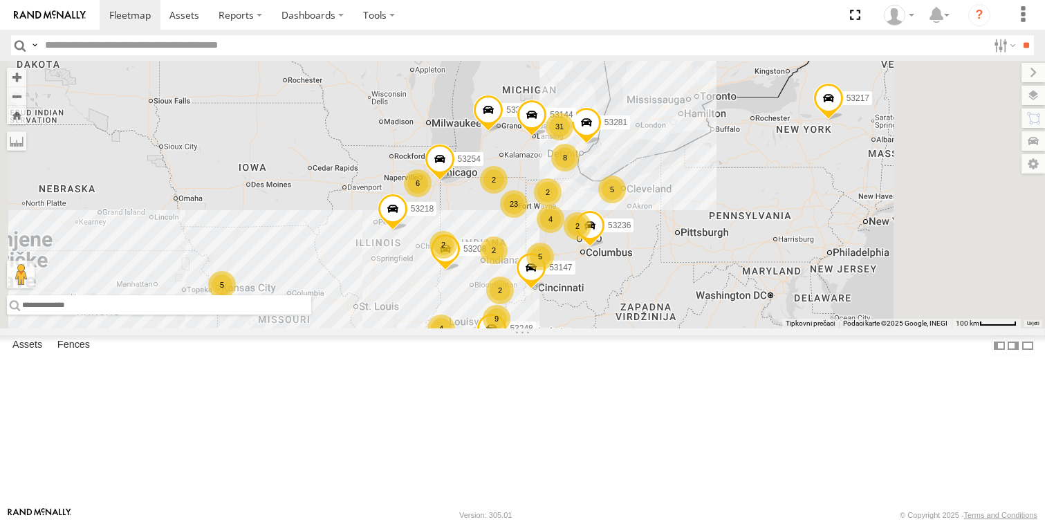
click at [311, 315] on input "text" at bounding box center [159, 304] width 304 height 19
paste input "**********"
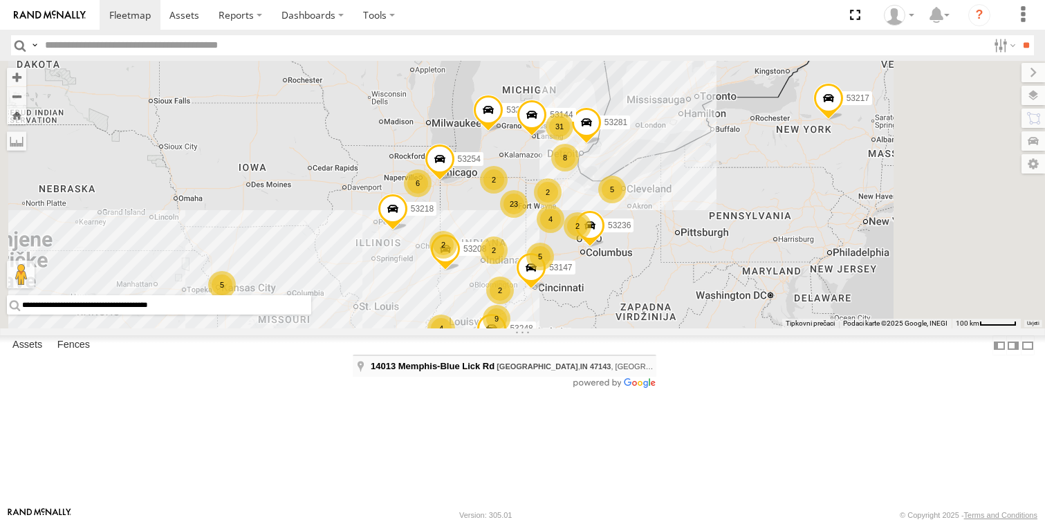
type input "**********"
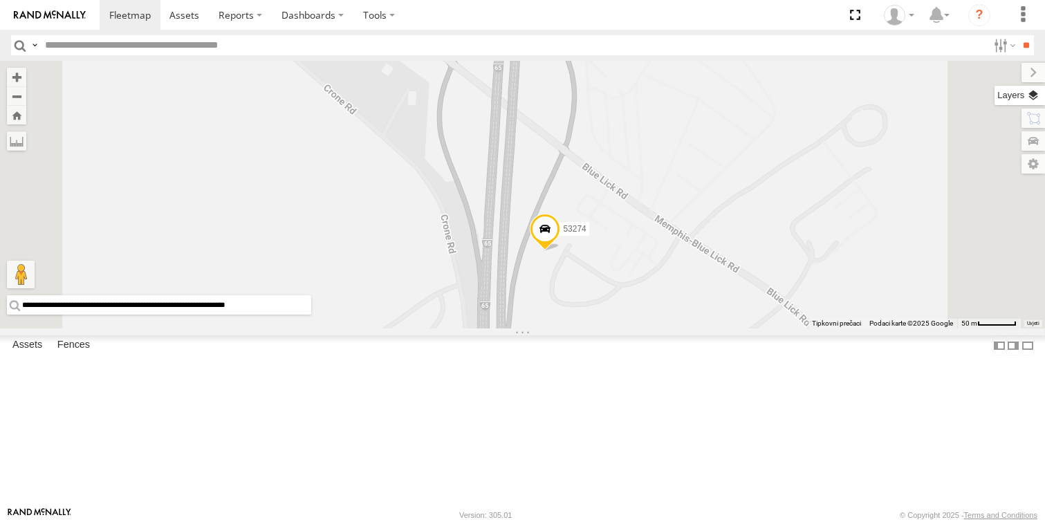
click at [1032, 95] on label at bounding box center [1020, 95] width 50 height 19
click at [0, 0] on span "Basemaps" at bounding box center [0, 0] width 0 height 0
click at [0, 0] on span "Satellite + Roadmap" at bounding box center [0, 0] width 0 height 0
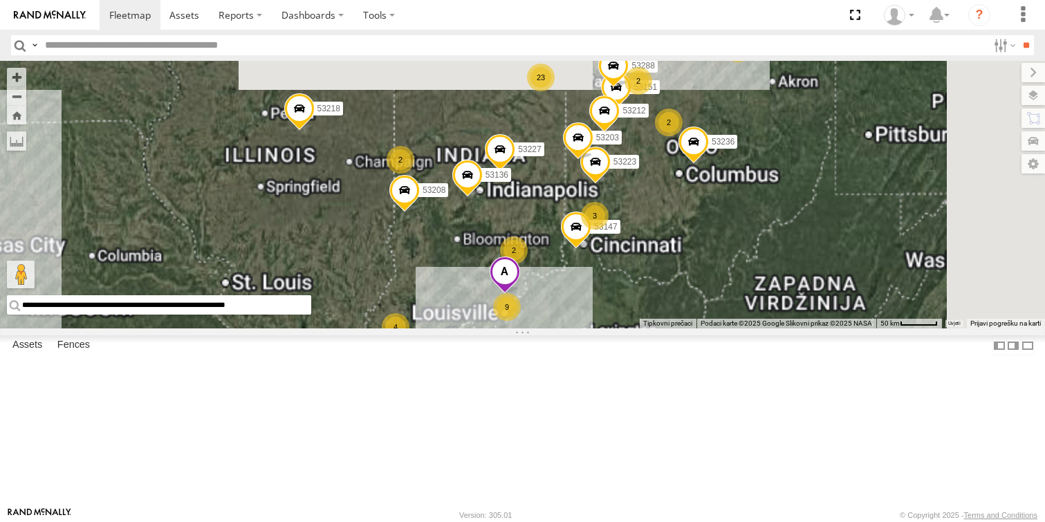
click at [519, 293] on span at bounding box center [504, 274] width 30 height 37
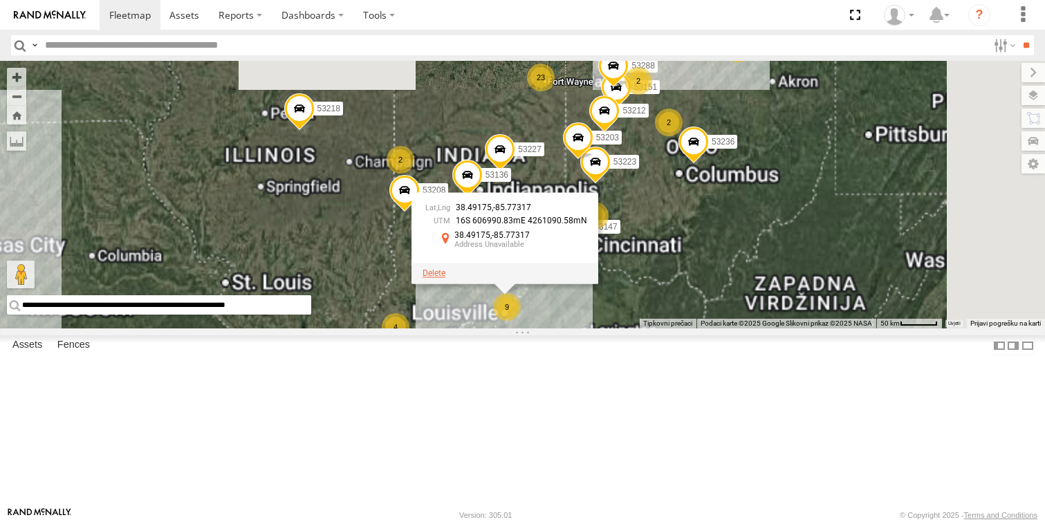
click at [445, 278] on span at bounding box center [434, 273] width 23 height 10
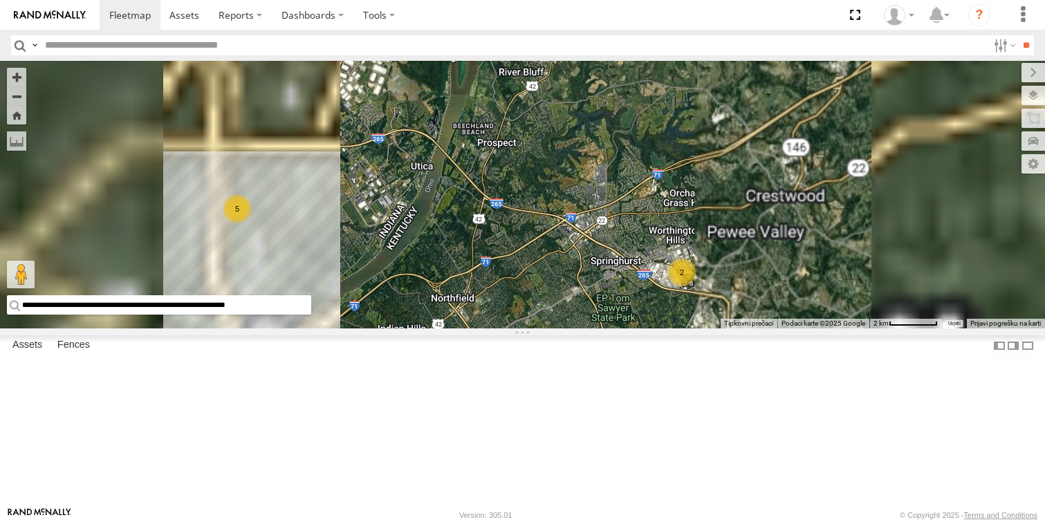
drag, startPoint x: 488, startPoint y: 328, endPoint x: 659, endPoint y: 351, distance: 172.5
click at [656, 329] on div "53147 53106 53217 53208 53254 53218 53281 53235 53248 53144 53236 53223 53151 5…" at bounding box center [522, 195] width 1045 height 268
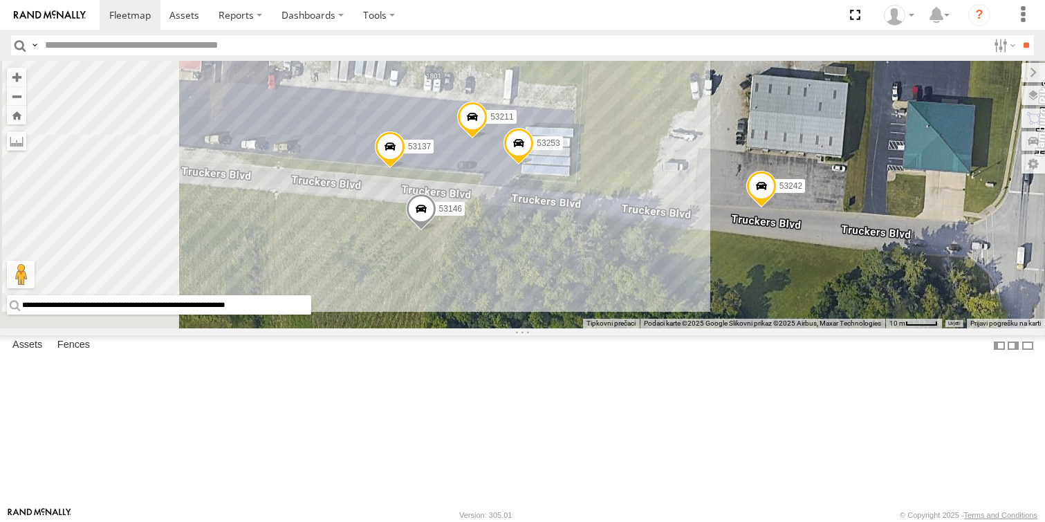
drag, startPoint x: 807, startPoint y: 314, endPoint x: 862, endPoint y: 297, distance: 58.0
click at [862, 297] on div "53147 53106 53217 53208 53254 53218 53281 53235 53248 53144 53236 53223 53151 5…" at bounding box center [522, 195] width 1045 height 268
